Goal: Transaction & Acquisition: Purchase product/service

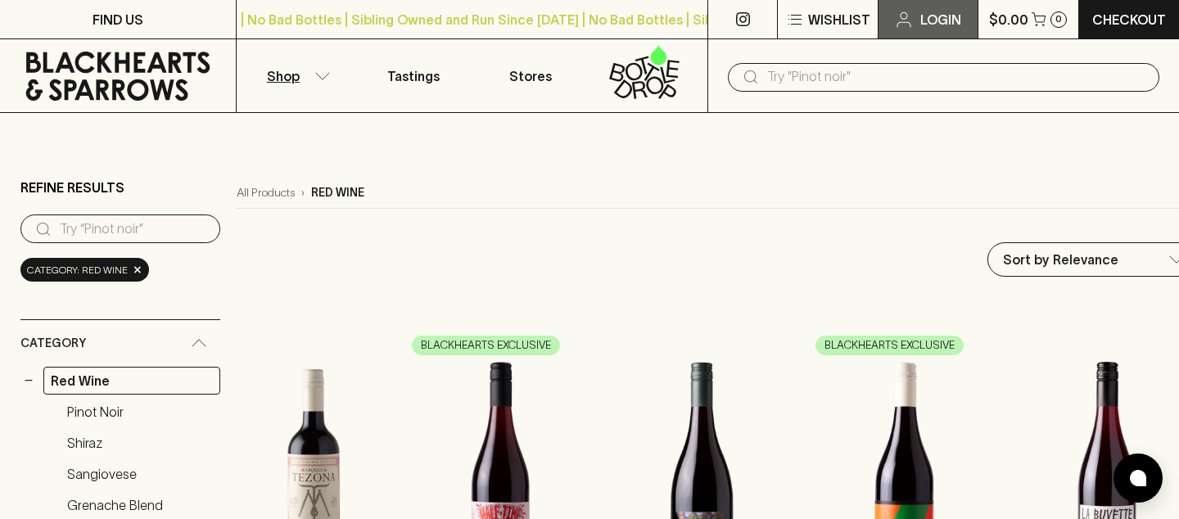
click at [911, 16] on icon at bounding box center [904, 20] width 20 height 20
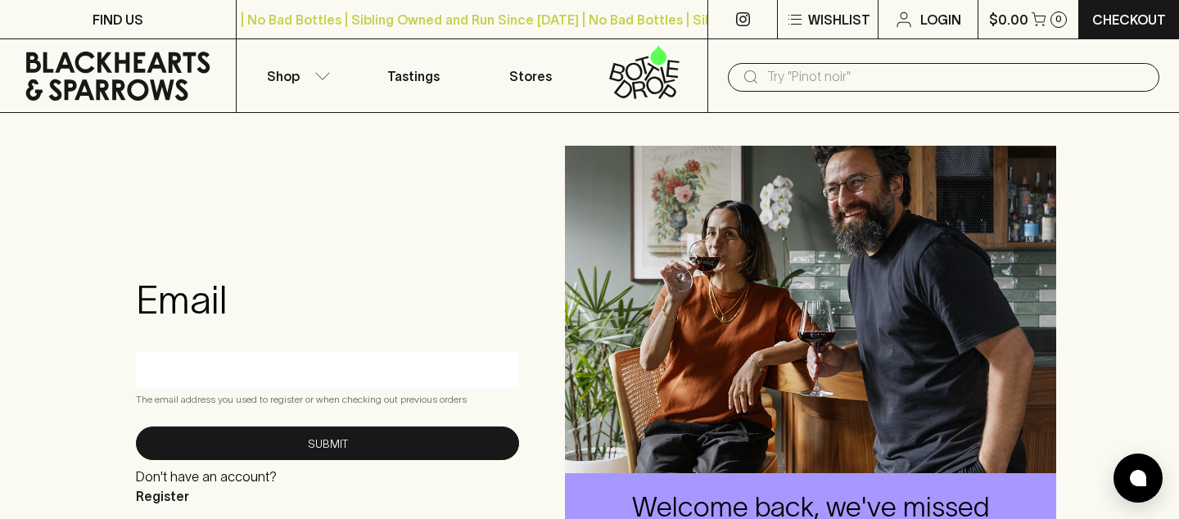
click at [319, 380] on input "text" at bounding box center [327, 370] width 359 height 26
type input "[EMAIL_ADDRESS][DOMAIN_NAME]"
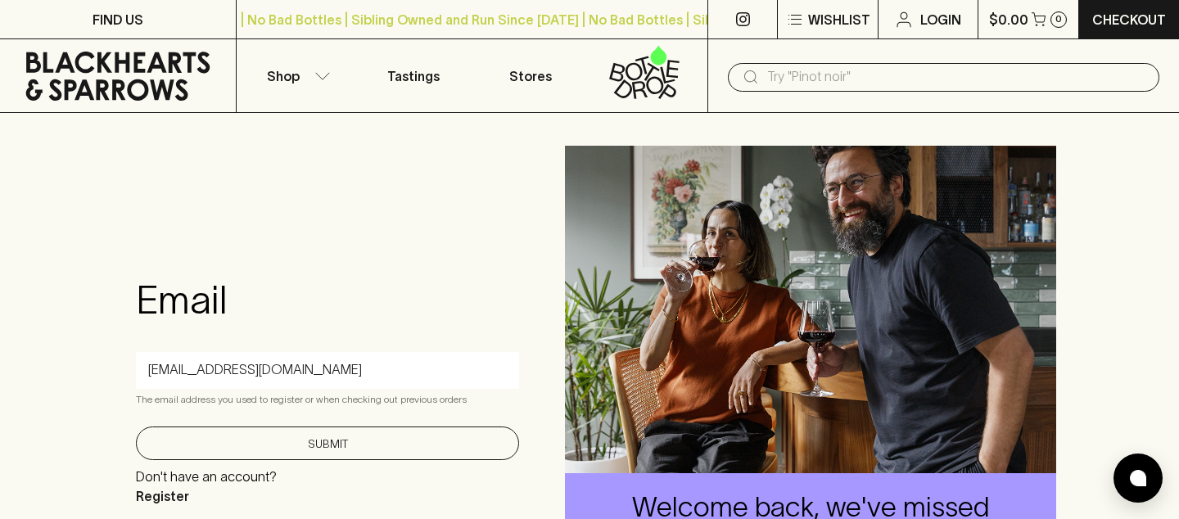
click at [368, 436] on button "Submit" at bounding box center [327, 443] width 383 height 34
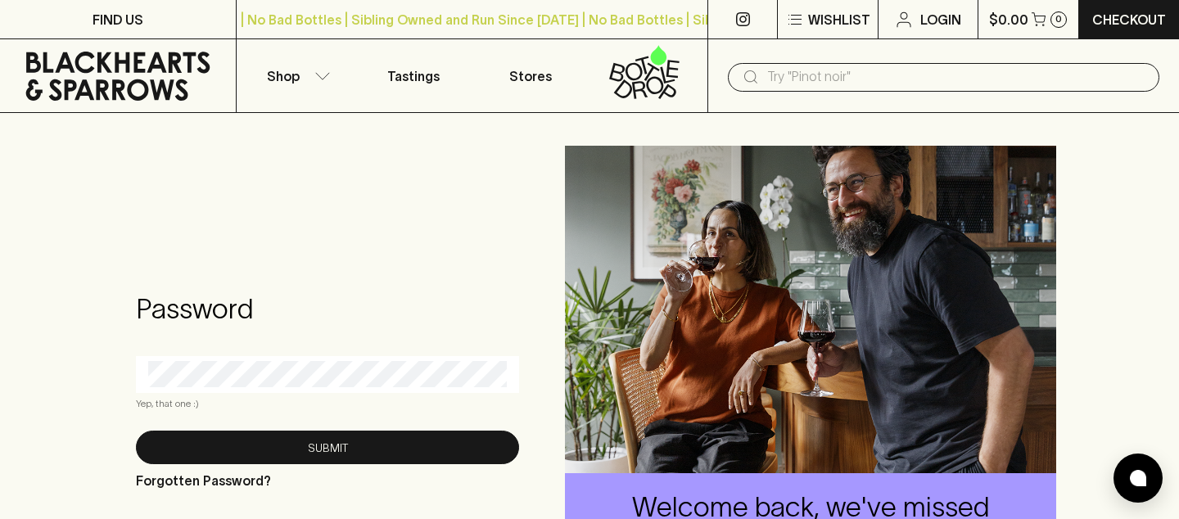
click at [352, 390] on div at bounding box center [327, 374] width 383 height 37
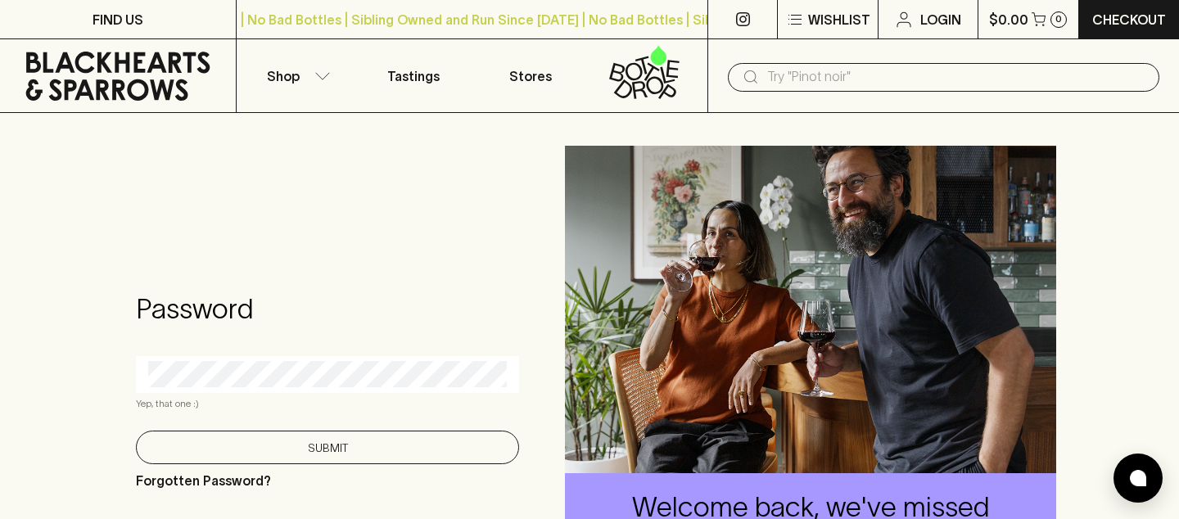
click at [358, 447] on button "Submit" at bounding box center [327, 448] width 383 height 34
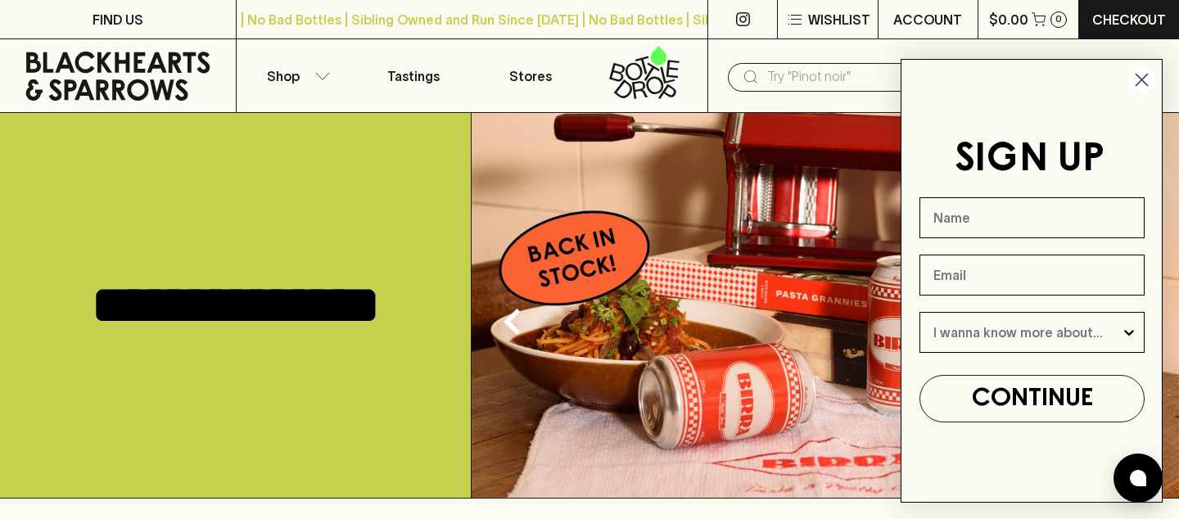
click at [1144, 79] on circle "Close dialog" at bounding box center [1141, 79] width 27 height 27
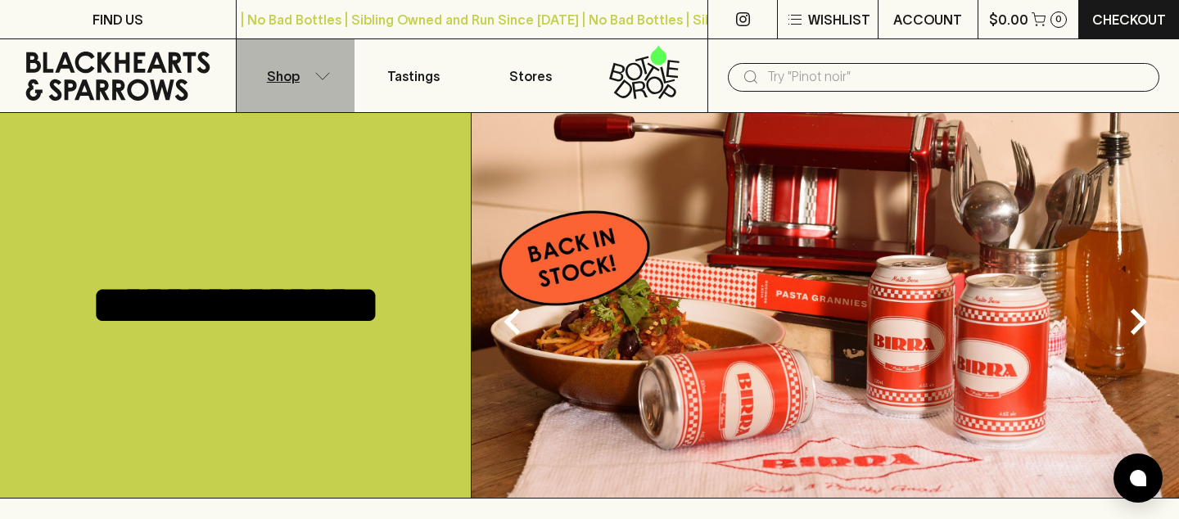
click at [313, 78] on button "Shop" at bounding box center [296, 75] width 118 height 73
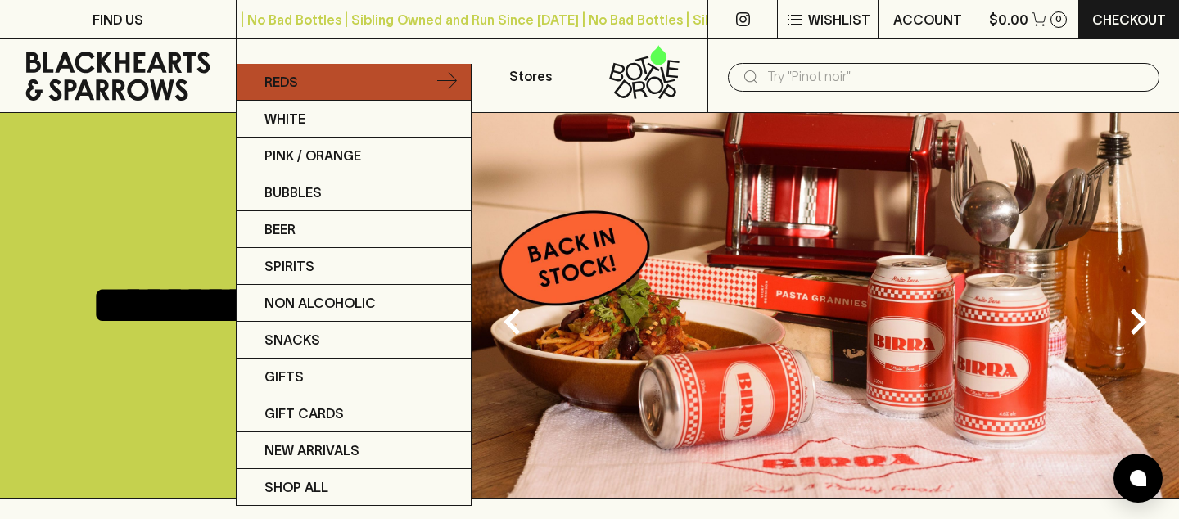
click at [398, 79] on link "Reds" at bounding box center [354, 82] width 234 height 37
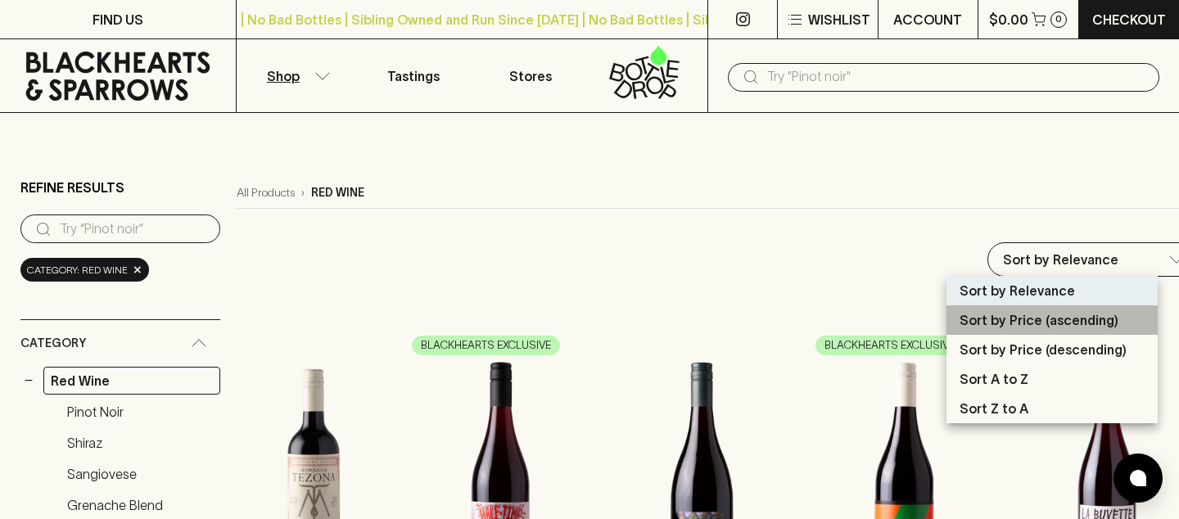
click at [1027, 330] on li "Sort by Price (ascending)" at bounding box center [1051, 319] width 211 height 29
type input "price:asc"
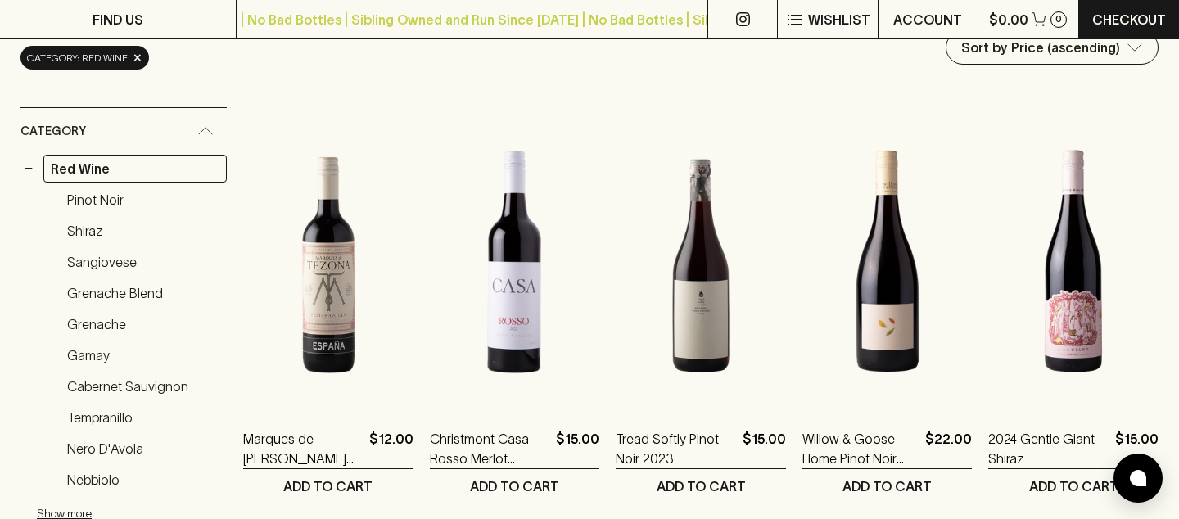
scroll to position [227, 0]
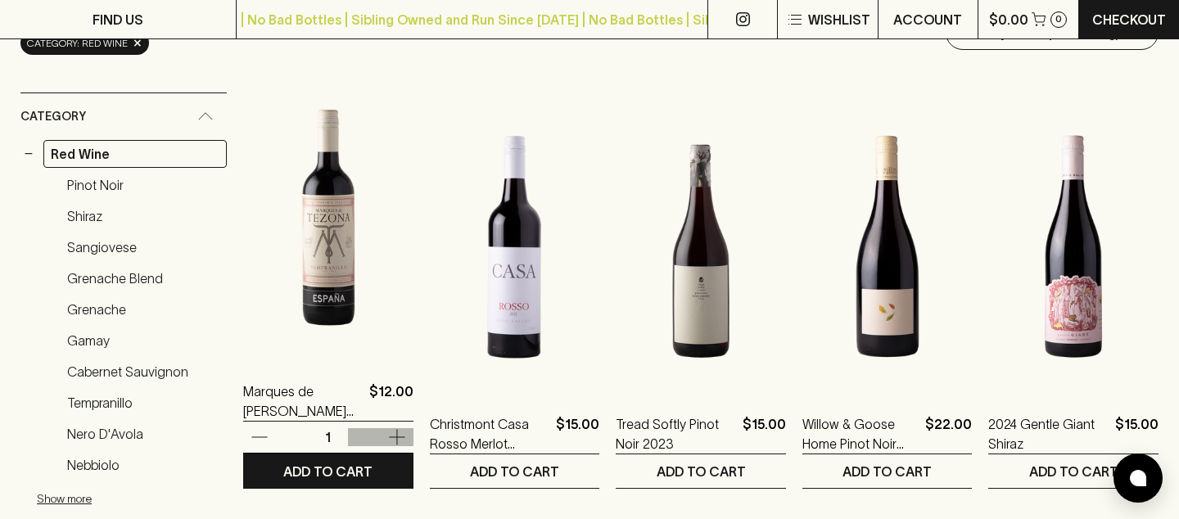
click at [398, 434] on icon "button" at bounding box center [397, 437] width 20 height 20
click at [398, 435] on icon "button" at bounding box center [397, 437] width 20 height 20
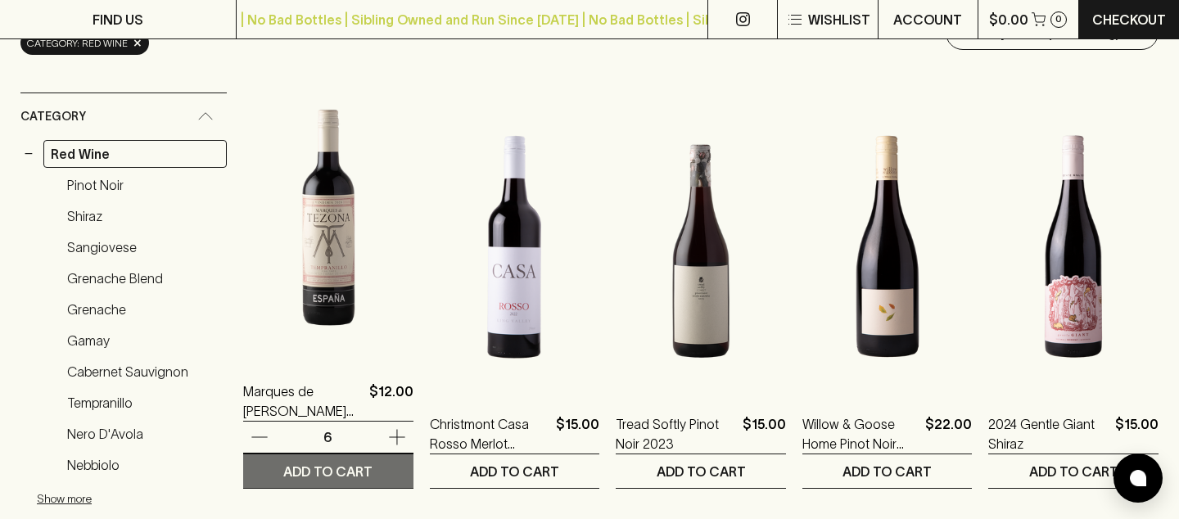
click at [362, 476] on p "ADD TO CART" at bounding box center [327, 472] width 89 height 20
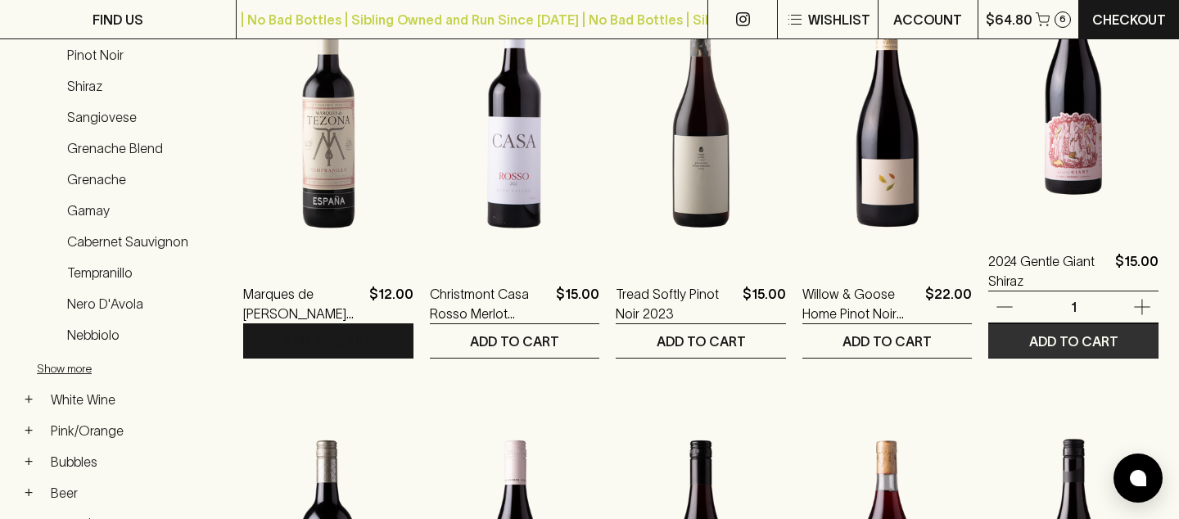
scroll to position [349, 0]
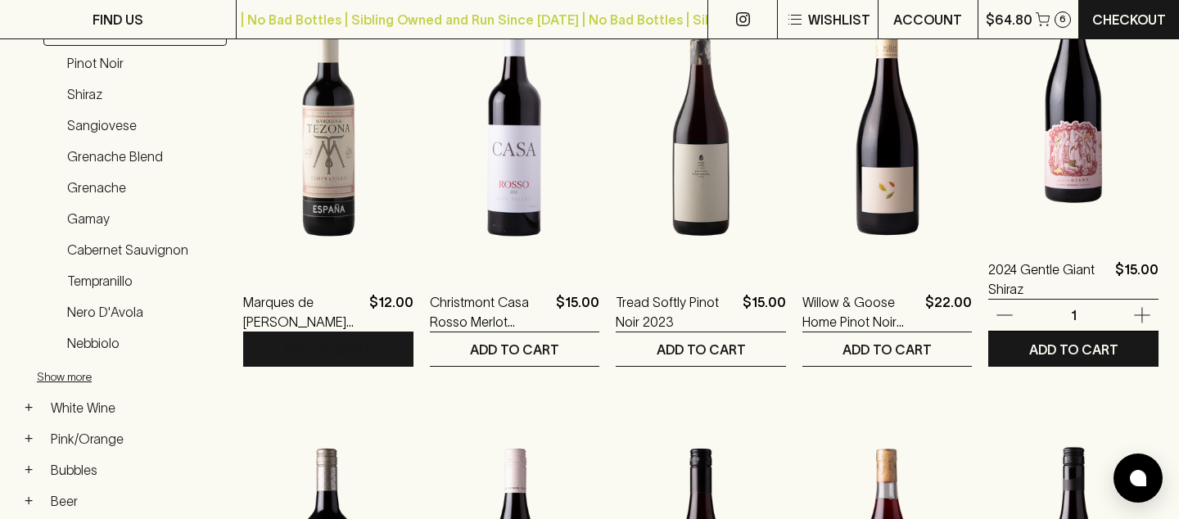
click at [1144, 312] on icon "button" at bounding box center [1142, 315] width 20 height 20
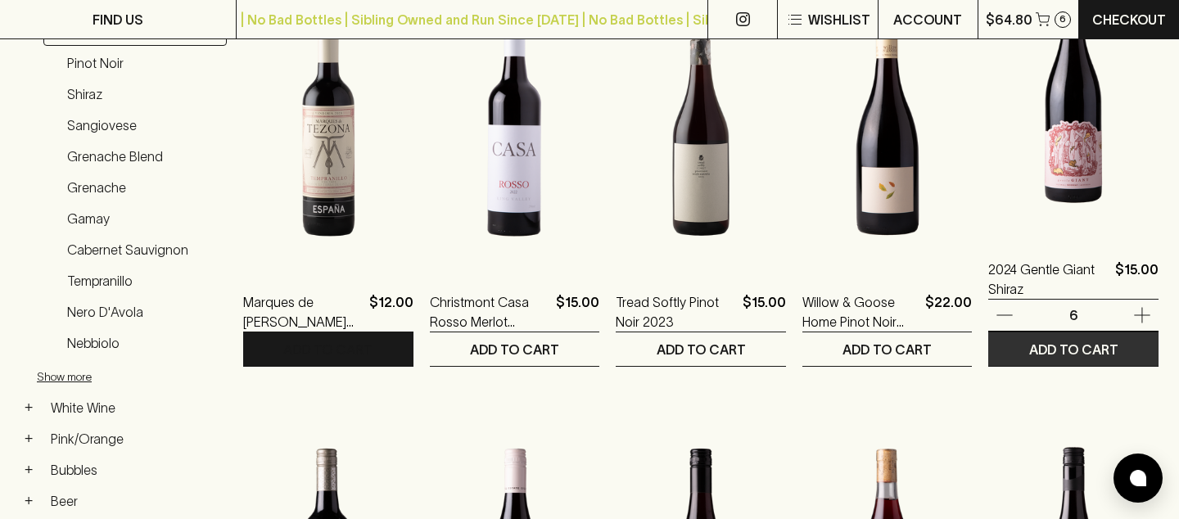
click at [1090, 341] on p "ADD TO CART" at bounding box center [1073, 350] width 89 height 20
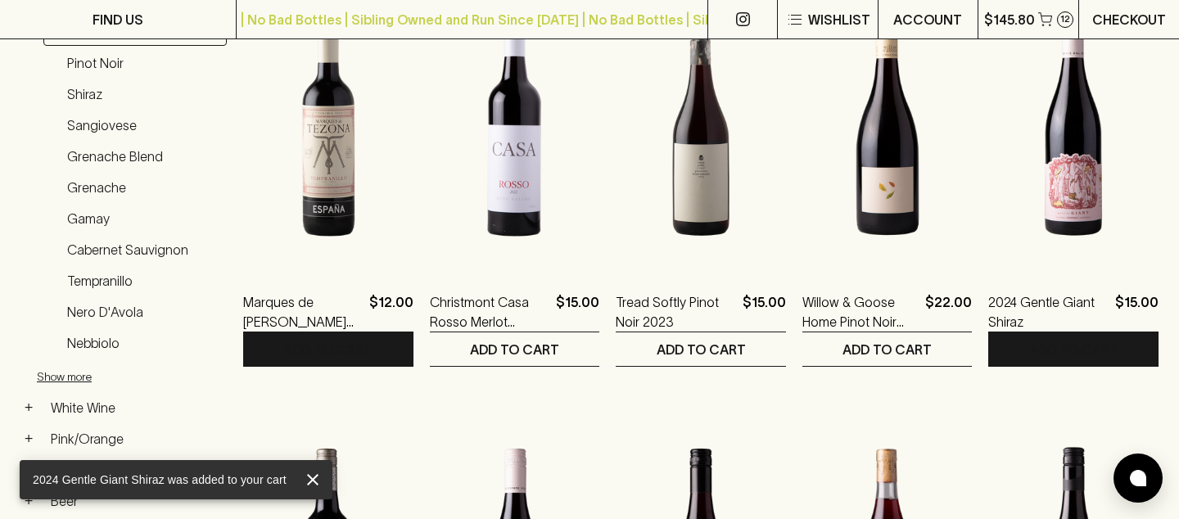
click at [1099, 14] on p "Checkout" at bounding box center [1129, 20] width 74 height 20
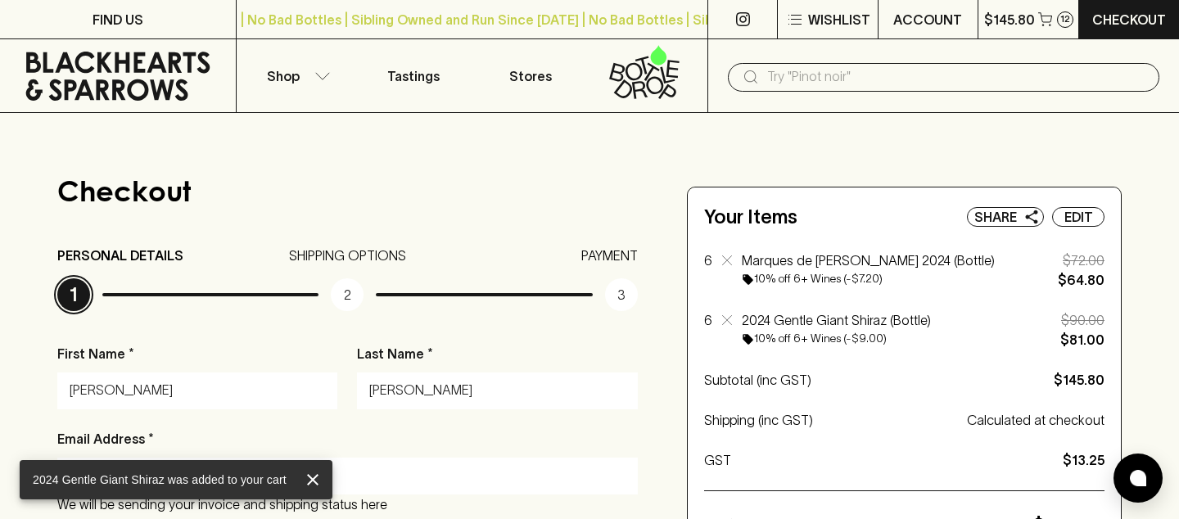
scroll to position [316, 0]
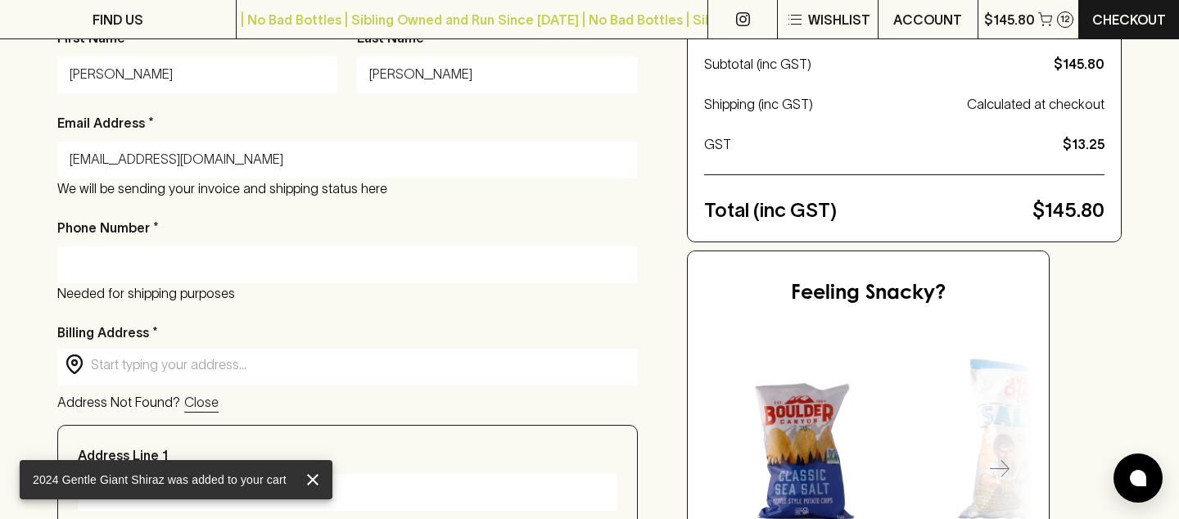
click at [387, 255] on input "Phone Number *" at bounding box center [348, 264] width 556 height 26
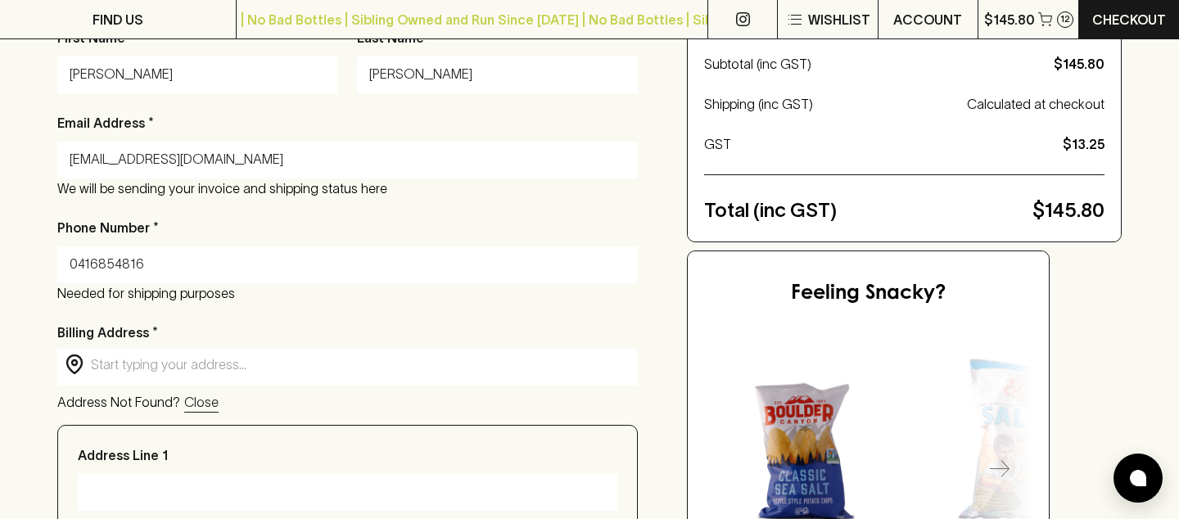
type input "0416854816"
click at [337, 362] on input "text" at bounding box center [360, 364] width 539 height 19
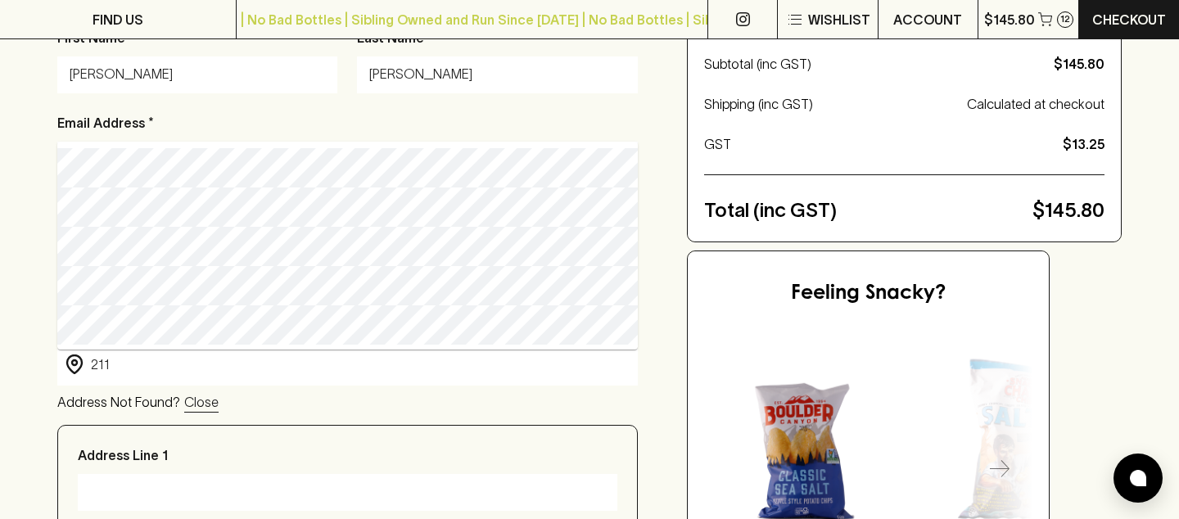
type input "[STREET_ADDRESS][PERSON_NAME]"
type input "Grey house"
type input "Brunswick East"
type input "3057"
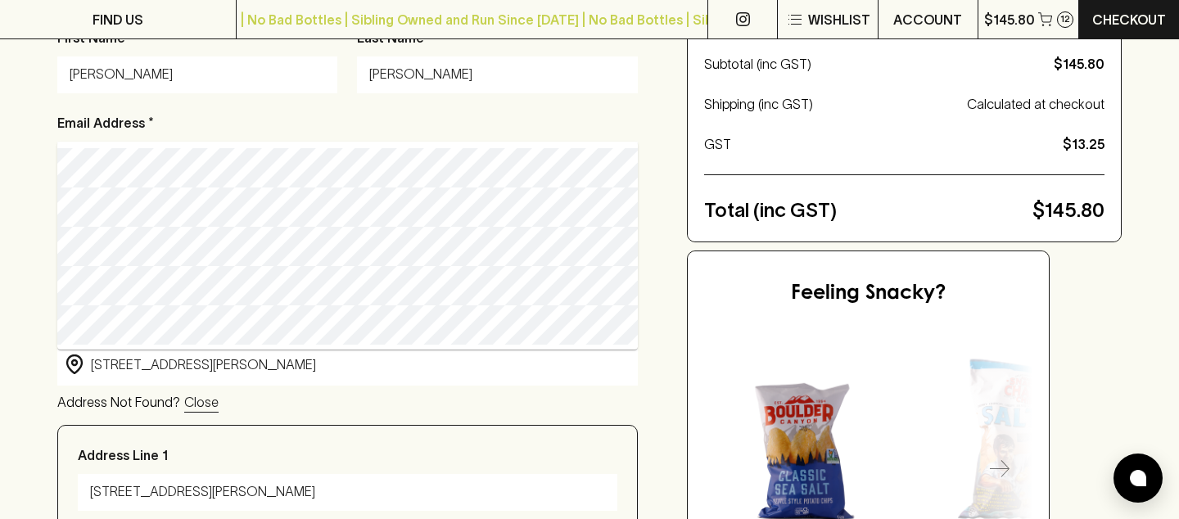
type input "Victoria"
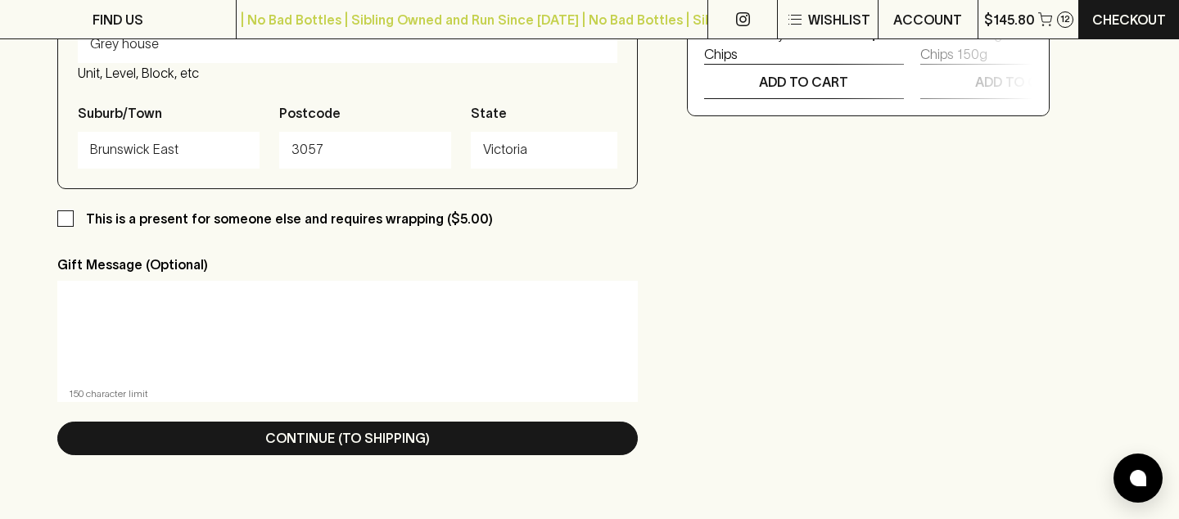
scroll to position [903, 0]
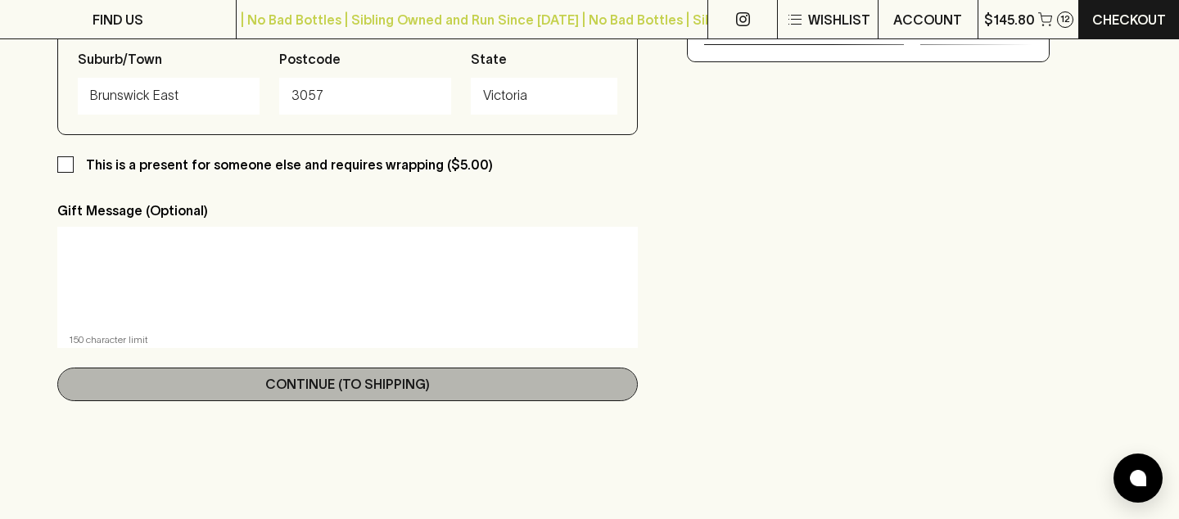
click at [359, 387] on p "Continue (To Shipping)" at bounding box center [347, 384] width 165 height 20
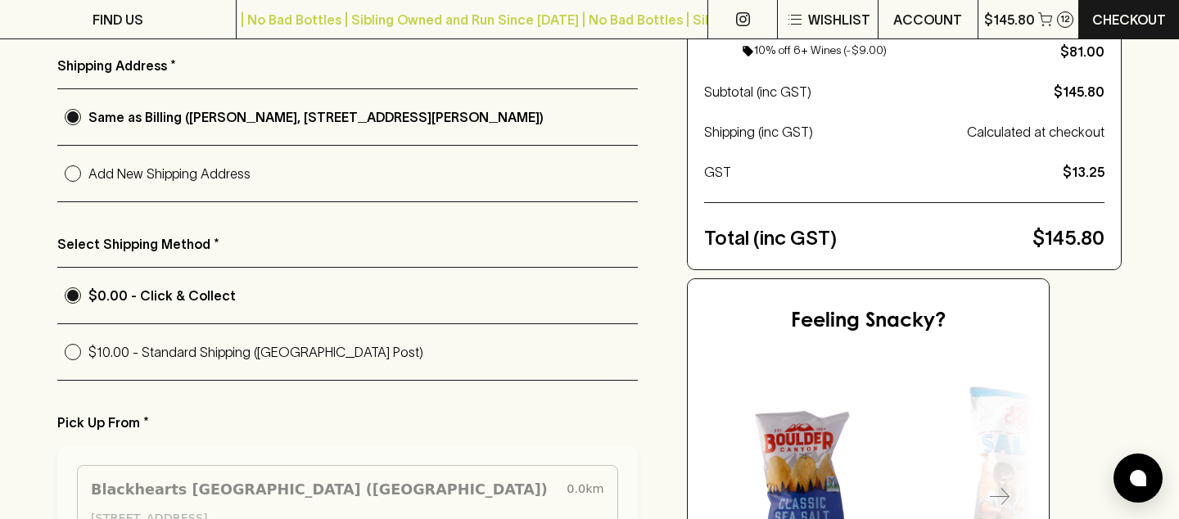
scroll to position [0, 0]
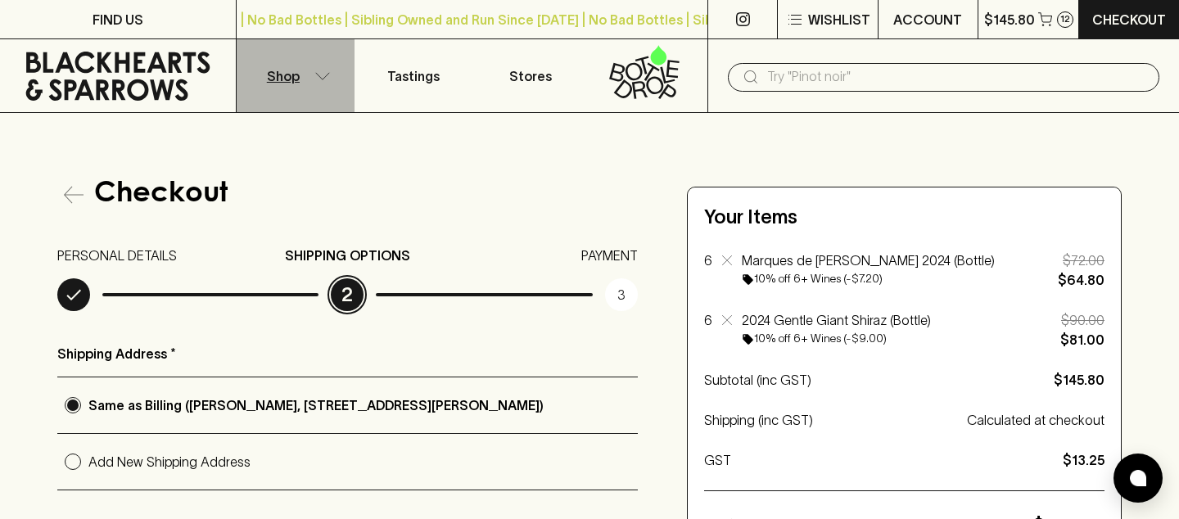
click at [296, 79] on p "Shop" at bounding box center [283, 76] width 33 height 20
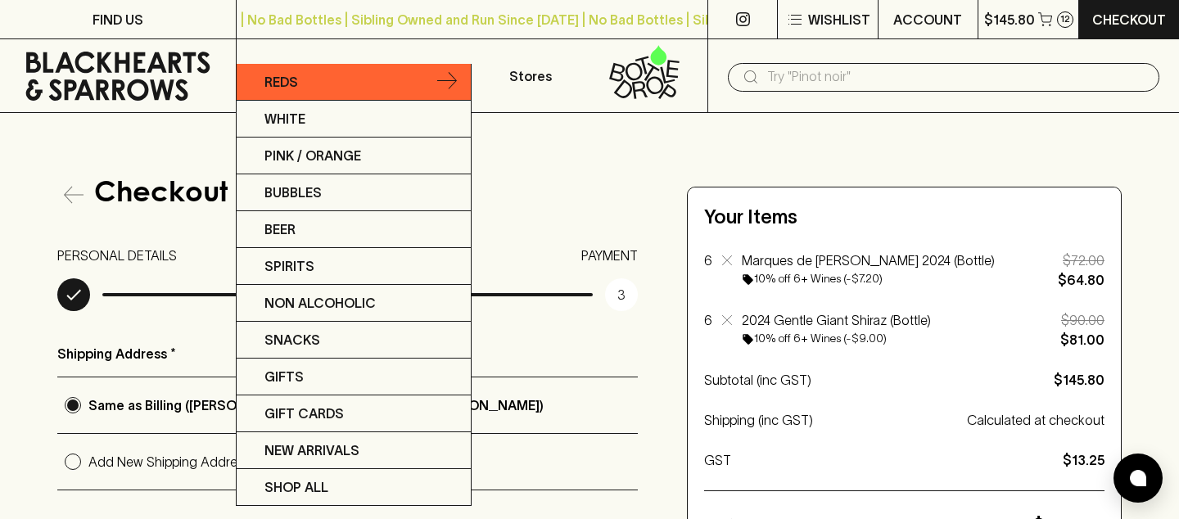
click at [358, 72] on link "Reds" at bounding box center [354, 82] width 234 height 37
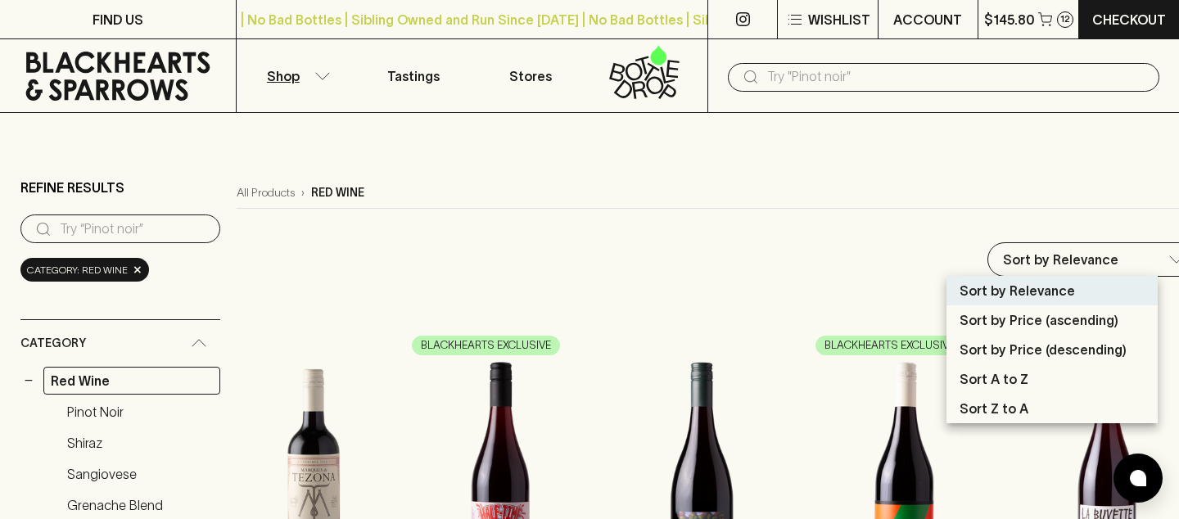
click at [1010, 326] on p "Sort by Price (ascending)" at bounding box center [1038, 320] width 159 height 20
type input "price:asc"
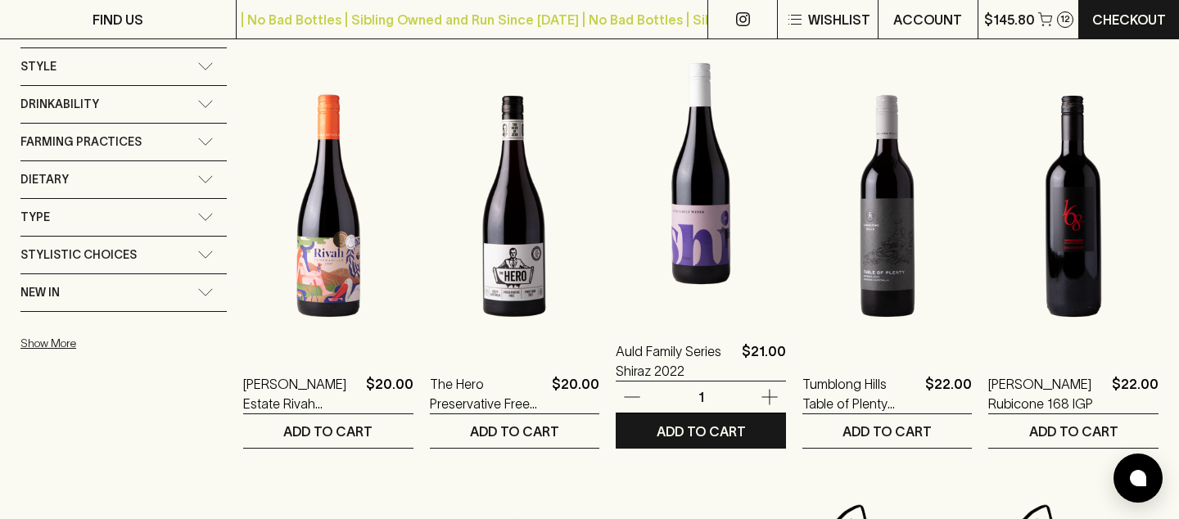
scroll to position [1252, 0]
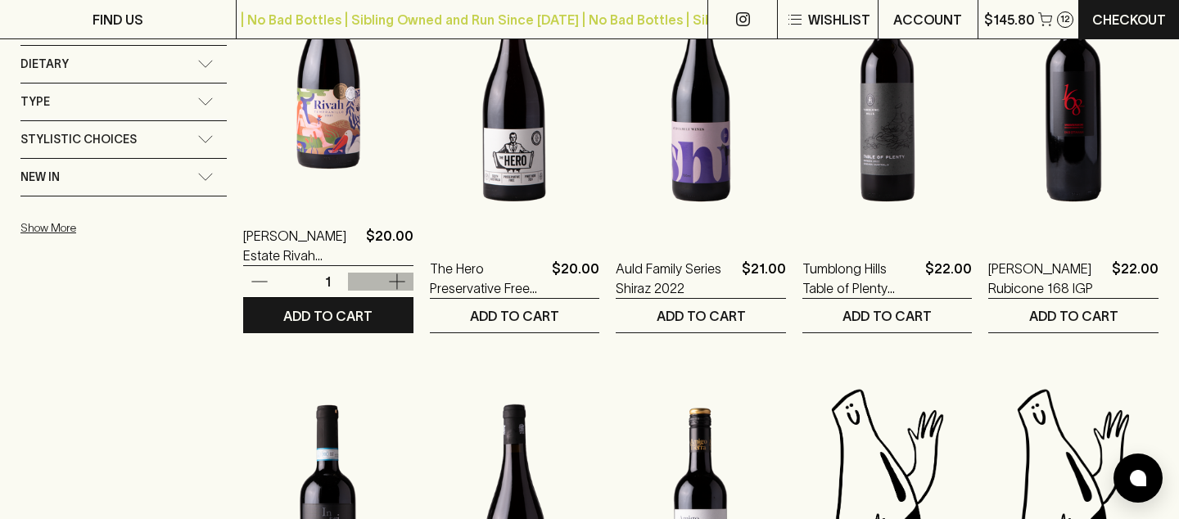
click at [397, 277] on icon "button" at bounding box center [397, 282] width 20 height 20
click at [259, 278] on icon "button" at bounding box center [260, 282] width 20 height 20
click at [297, 316] on p "ADD TO CART" at bounding box center [327, 316] width 89 height 20
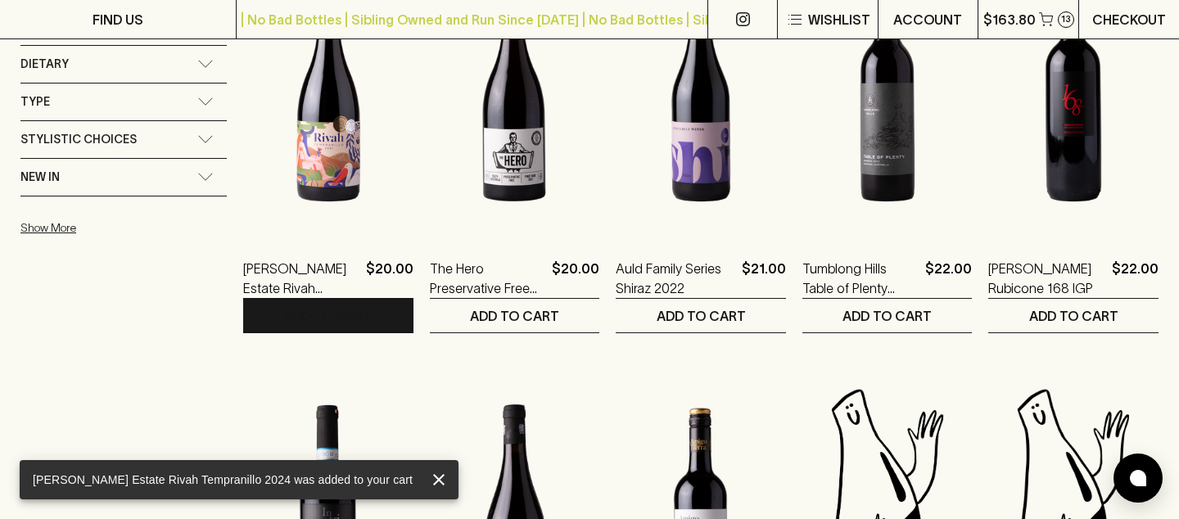
click at [1117, 21] on p "Checkout" at bounding box center [1129, 20] width 74 height 20
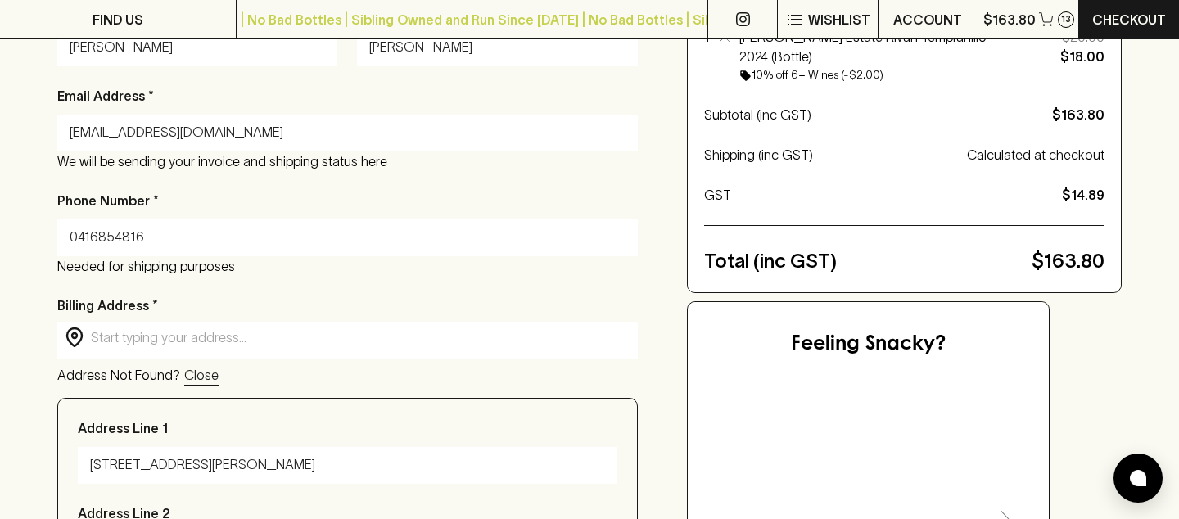
scroll to position [426, 0]
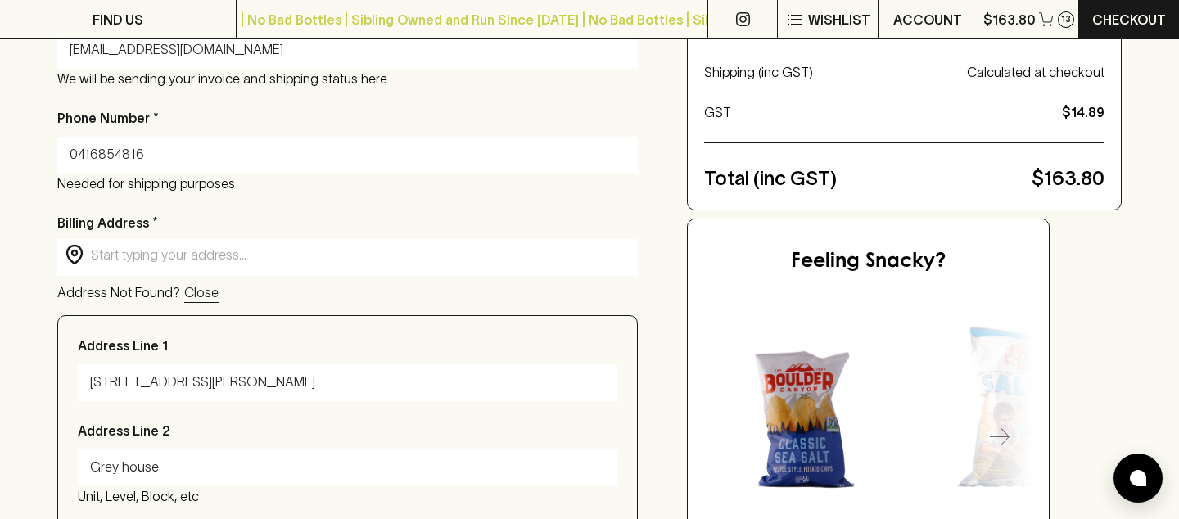
click at [505, 251] on input "text" at bounding box center [360, 255] width 539 height 19
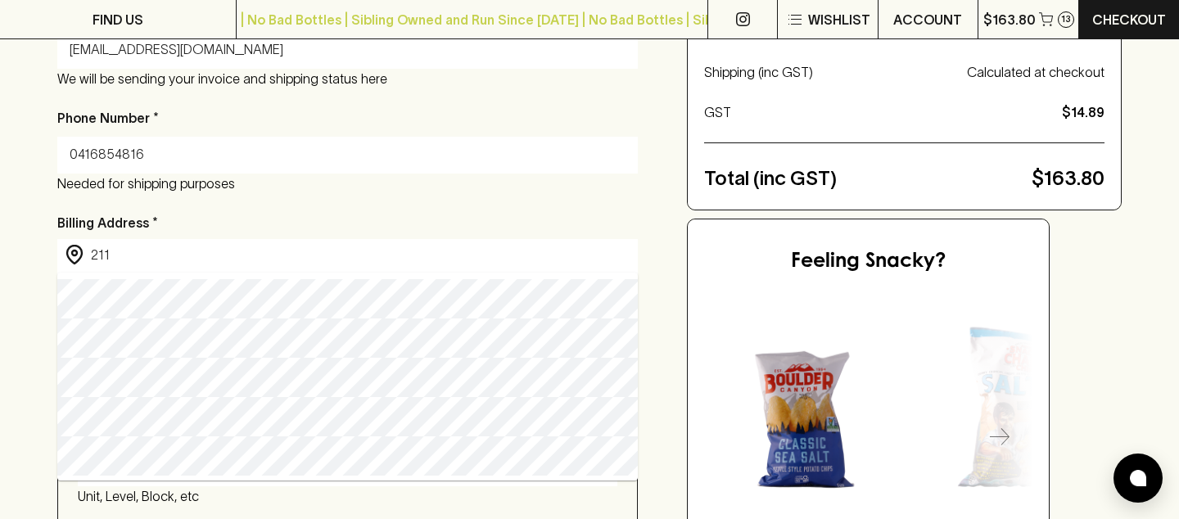
type input "[STREET_ADDRESS][PERSON_NAME]"
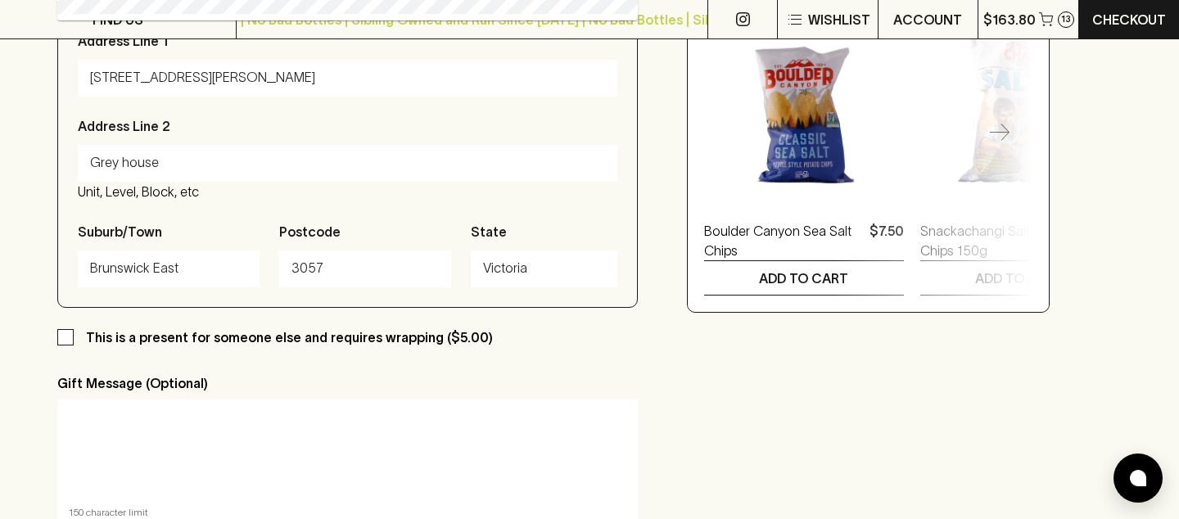
scroll to position [787, 0]
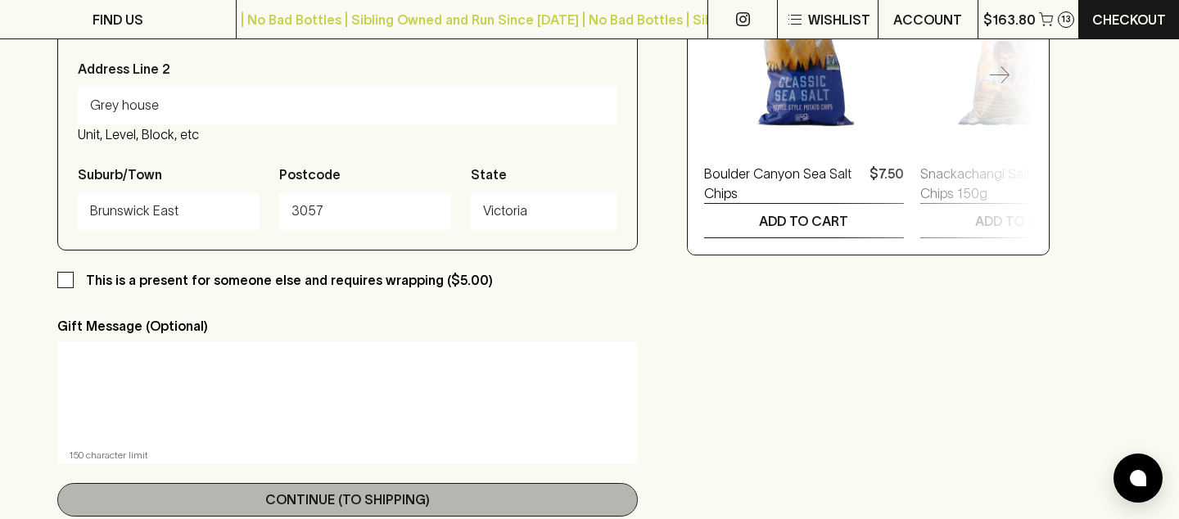
click at [385, 494] on p "Continue (To Shipping)" at bounding box center [347, 500] width 165 height 20
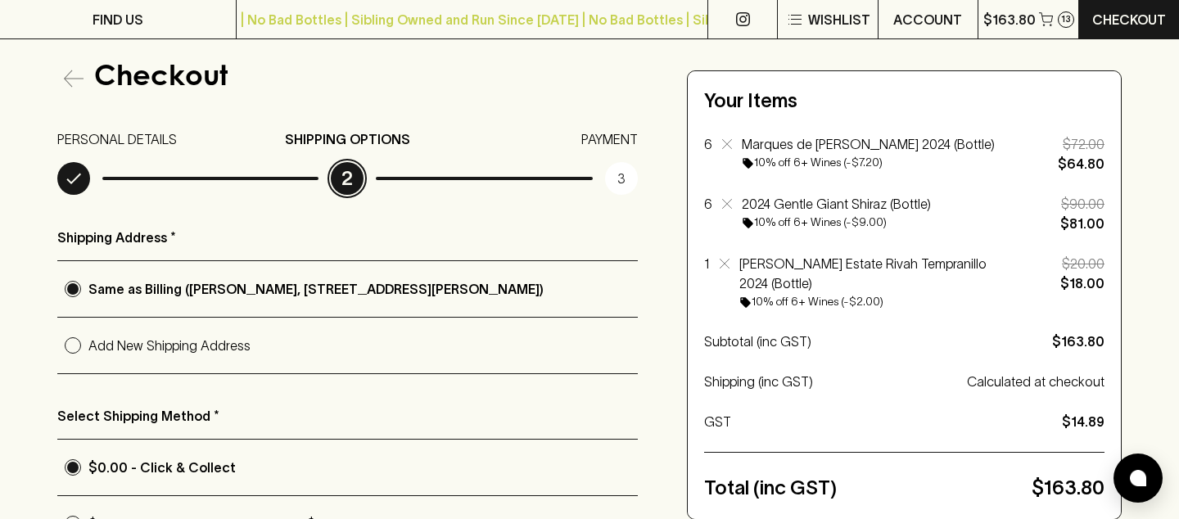
scroll to position [370, 0]
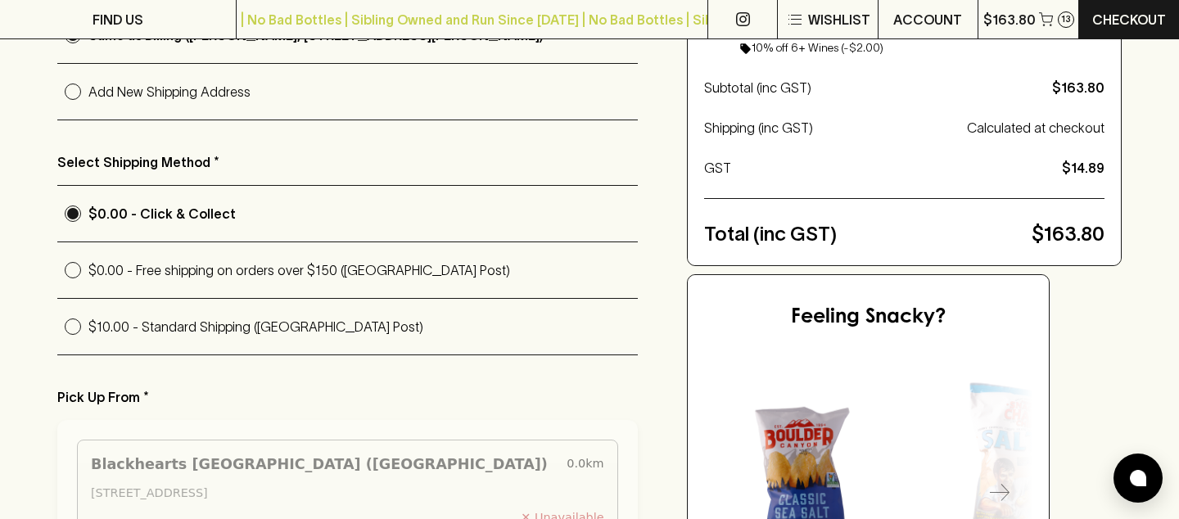
click at [333, 280] on p "$0.00 - Free shipping on orders over $150 ([GEOGRAPHIC_DATA] Post)" at bounding box center [362, 270] width 549 height 20
click at [88, 282] on input "$0.00 - Free shipping on orders over $150 ([GEOGRAPHIC_DATA] Post)" at bounding box center [72, 270] width 31 height 31
radio input "true"
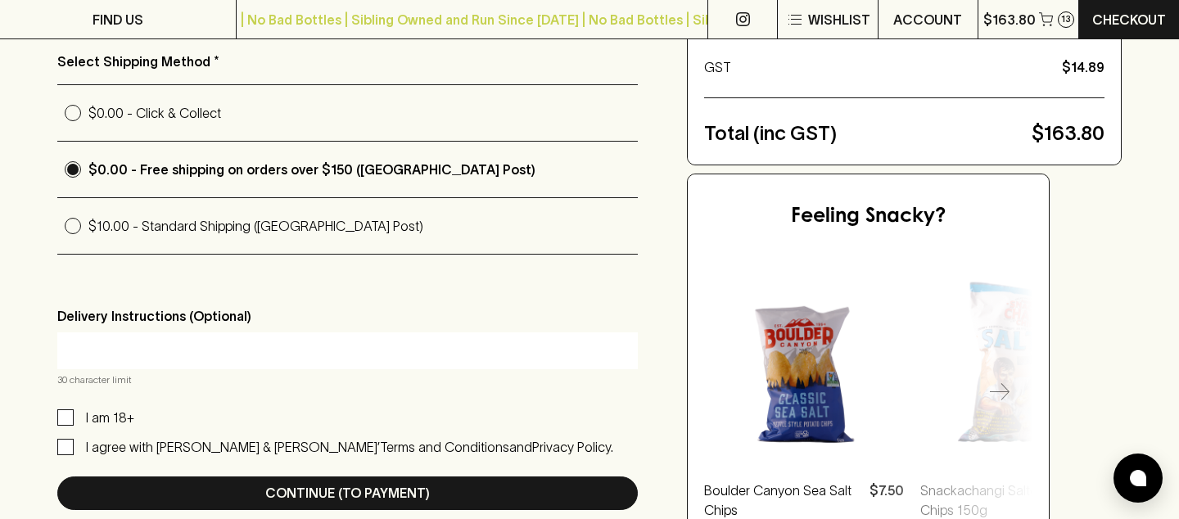
scroll to position [513, 0]
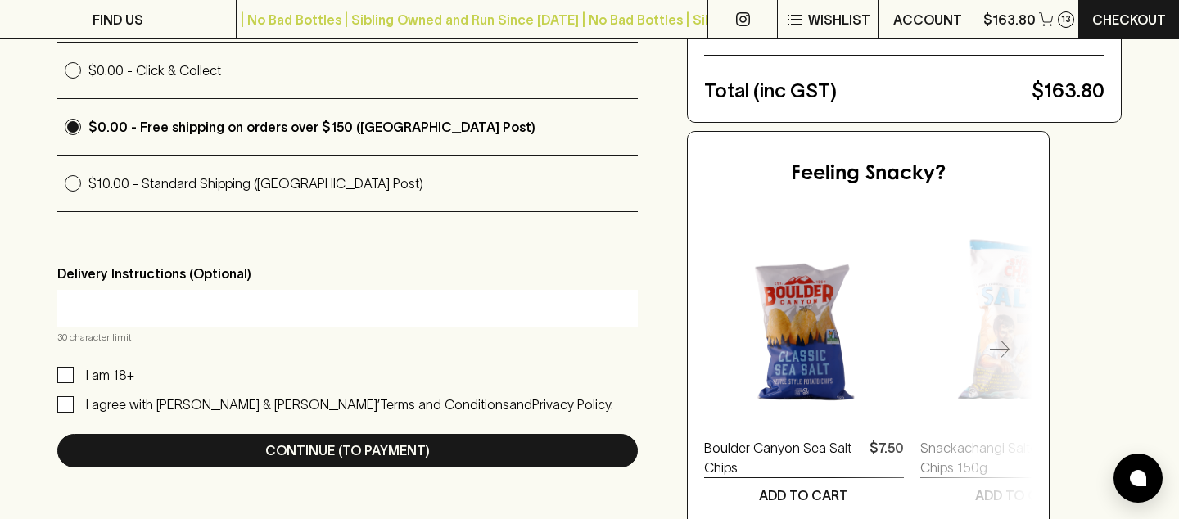
click at [424, 320] on input "text" at bounding box center [348, 308] width 556 height 26
type input "Grey house OK to leave"
click at [59, 382] on input "I am 18+" at bounding box center [65, 375] width 16 height 16
checkbox input "true"
click at [65, 409] on input "I agree with [PERSON_NAME] & [PERSON_NAME]’ Terms and Conditions and Privacy Po…" at bounding box center [65, 404] width 16 height 16
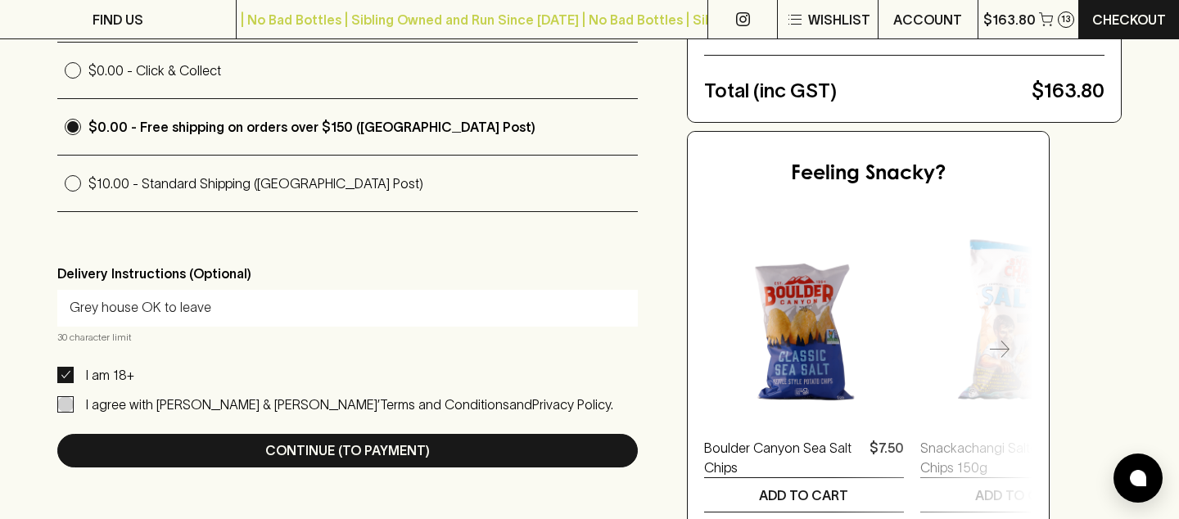
checkbox input "true"
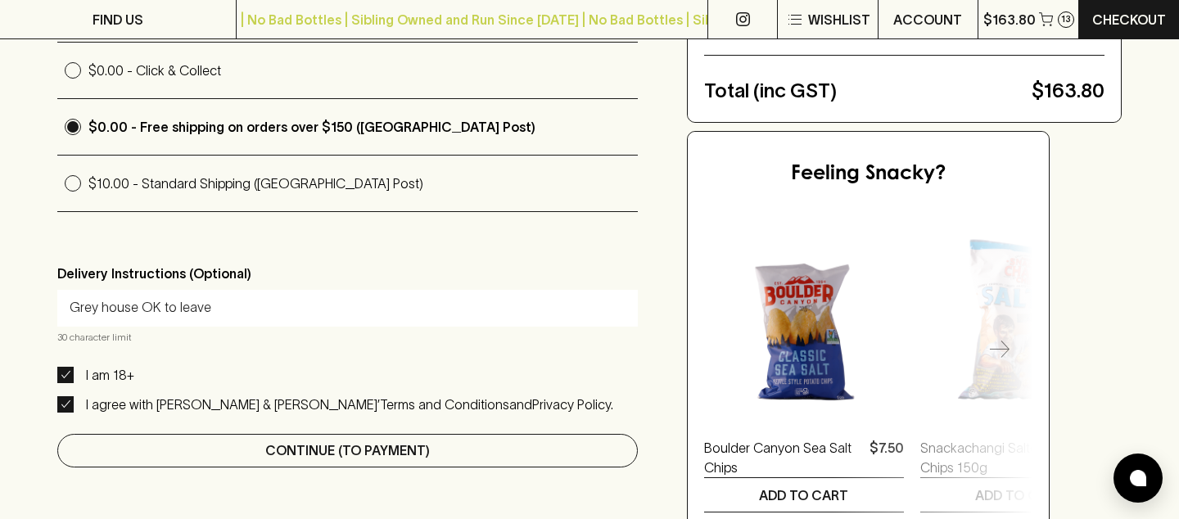
click at [183, 458] on button "Continue (To Payment)" at bounding box center [347, 451] width 580 height 34
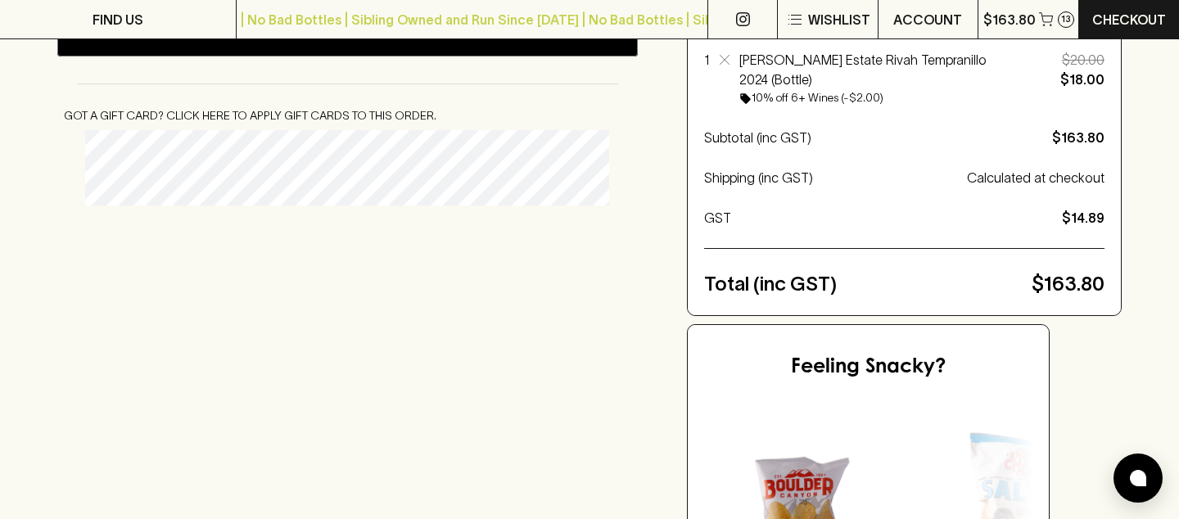
scroll to position [343, 0]
